Goal: Task Accomplishment & Management: Use online tool/utility

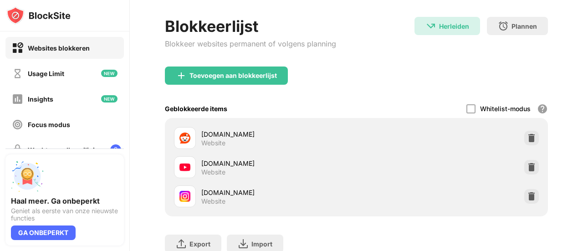
scroll to position [40, 0]
drag, startPoint x: 530, startPoint y: 170, endPoint x: 345, endPoint y: 45, distance: 223.6
click at [345, 45] on div "Blokkeerlijst Blokkeer websites permanent of volgens planning Herleiden Herleid…" at bounding box center [356, 42] width 383 height 50
click at [527, 165] on img at bounding box center [531, 167] width 9 height 9
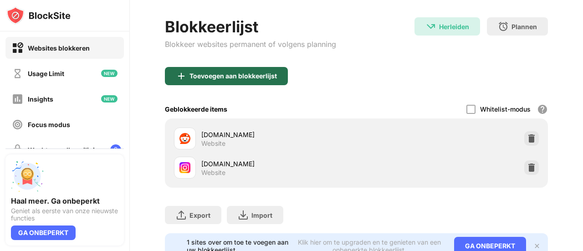
click at [233, 78] on div "Toevoegen aan blokkeerlijst" at bounding box center [234, 75] width 88 height 7
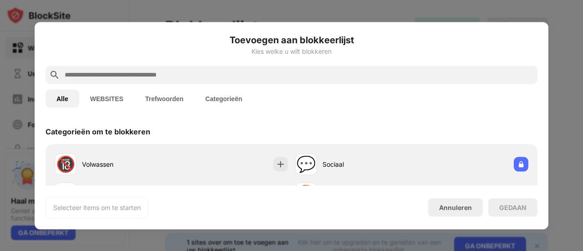
click at [170, 76] on input "text" at bounding box center [299, 74] width 470 height 11
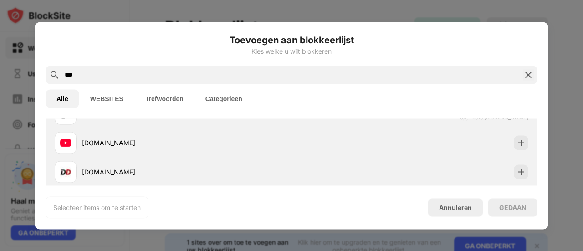
scroll to position [52, 0]
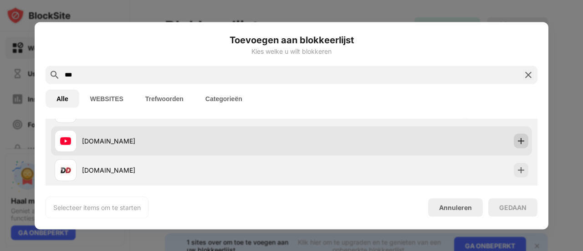
type input "***"
click at [520, 141] on div at bounding box center [521, 141] width 15 height 15
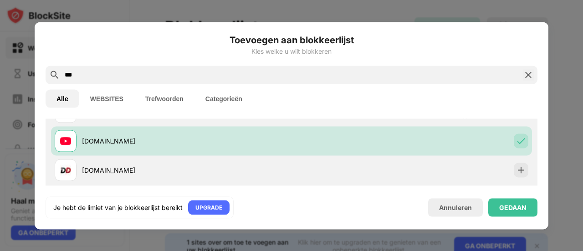
click at [507, 197] on div "Je hebt de limiet van je blokkeerlijst bereikt UPGRADE Annuleren GEDAAN" at bounding box center [292, 207] width 492 height 22
click at [505, 209] on div "GEDAAN" at bounding box center [513, 207] width 27 height 7
